Goal: Task Accomplishment & Management: Use online tool/utility

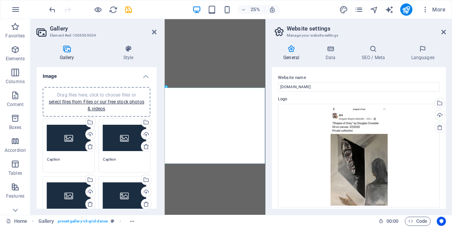
select select "4"
select select "px"
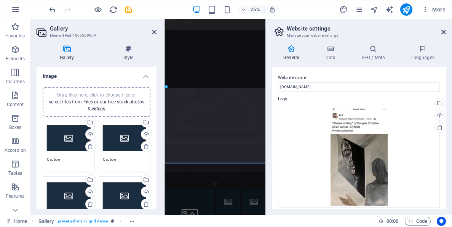
scroll to position [146, 0]
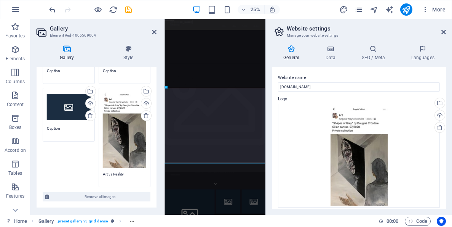
click at [334, 220] on div "Home Gallery . preset-gallery-v3-grid-dense" at bounding box center [189, 220] width 367 height 9
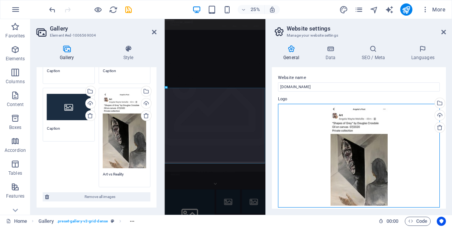
click at [354, 156] on div "Drag files here, click to choose files or select files from Files or our free s…" at bounding box center [359, 156] width 162 height 104
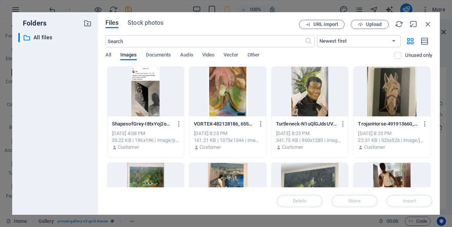
click at [309, 85] on div at bounding box center [310, 92] width 77 height 50
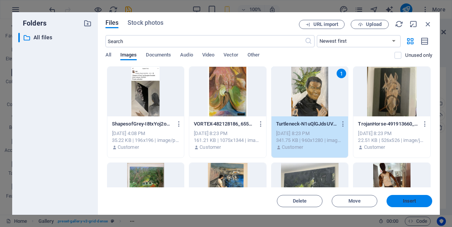
click at [409, 204] on button "Insert" at bounding box center [410, 201] width 46 height 12
click at [409, 204] on div "Website name [DOMAIN_NAME] Logo Drag files here, click to choose files or selec…" at bounding box center [359, 137] width 174 height 141
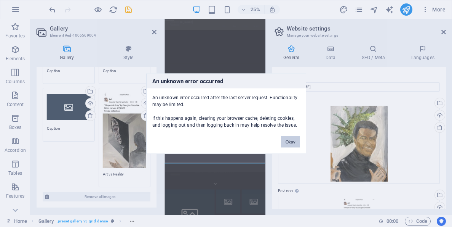
click at [292, 140] on button "Okay" at bounding box center [290, 141] width 19 height 11
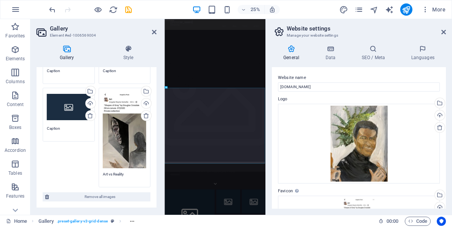
click at [310, 3] on div "25% More" at bounding box center [226, 9] width 452 height 18
click at [452, 36] on div "[DOMAIN_NAME] Home About Service Contact" at bounding box center [367, 40] width 404 height 43
